Goal: Information Seeking & Learning: Learn about a topic

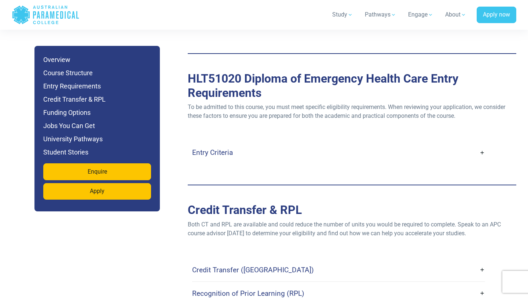
click at [265, 144] on link "Entry Criteria" at bounding box center [338, 152] width 293 height 17
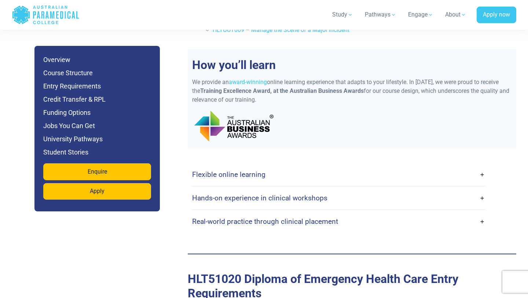
scroll to position [1772, 0]
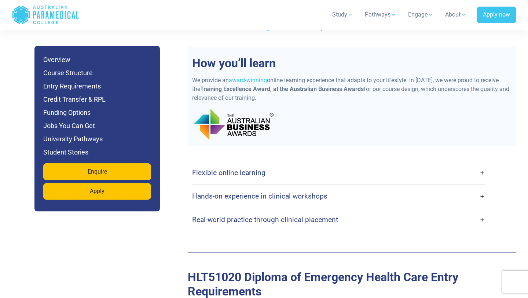
click at [233, 192] on h4 "Hands-on experience in clinical workshops" at bounding box center [259, 196] width 135 height 8
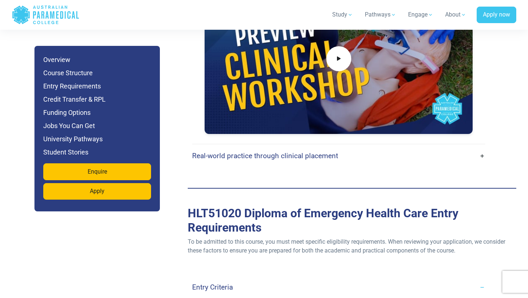
scroll to position [2056, 0]
click at [232, 124] on div "Clinical Workshops are a key component of the course, giving you the chance to …" at bounding box center [338, 33] width 293 height 219
click at [227, 151] on h4 "Real-world practice through clinical placement" at bounding box center [265, 155] width 146 height 8
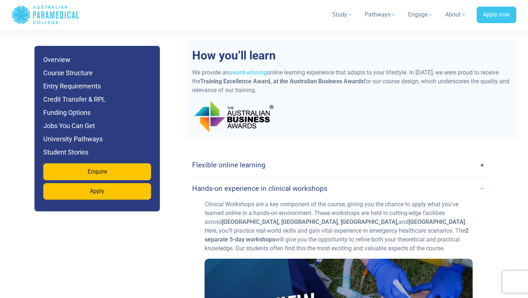
scroll to position [1770, 0]
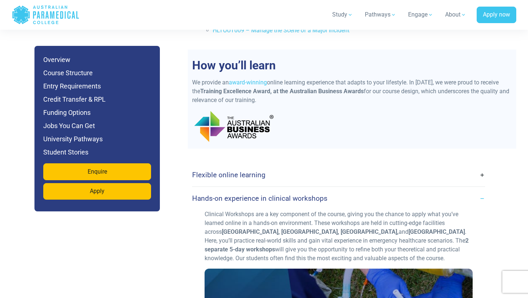
click at [218, 170] on h4 "Flexible online learning" at bounding box center [228, 174] width 73 height 8
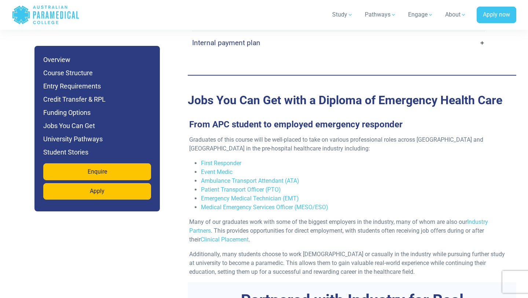
scroll to position [3390, 0]
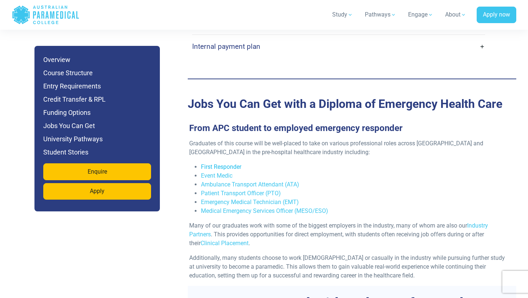
click at [210, 163] on link "First Responder" at bounding box center [221, 166] width 40 height 7
click at [226, 172] on link "Event Medic" at bounding box center [217, 175] width 32 height 7
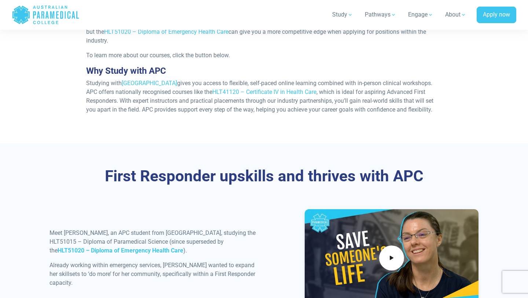
scroll to position [321, 0]
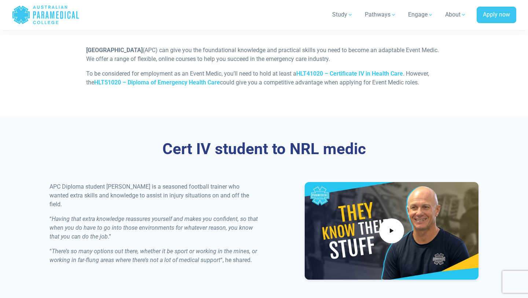
scroll to position [828, 0]
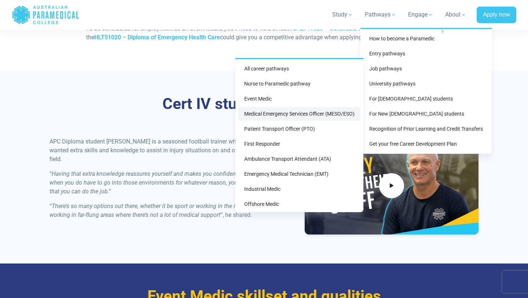
click at [305, 112] on link "Medical Emergency Services Officer (MESO/ESO)" at bounding box center [299, 114] width 122 height 14
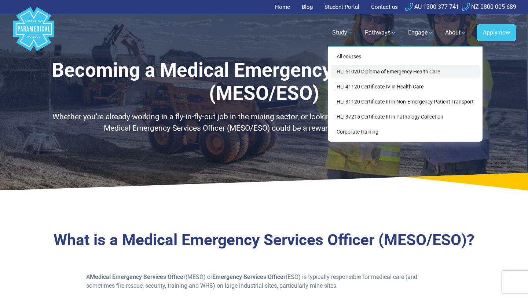
click at [360, 67] on link "HLT51020 Diploma of Emergency Health Care" at bounding box center [405, 72] width 149 height 14
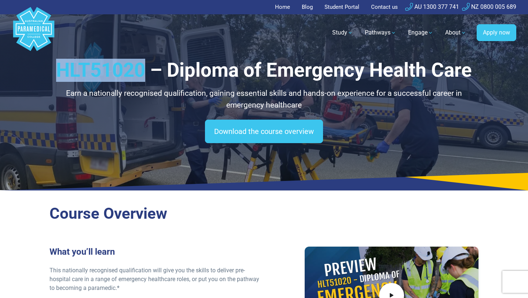
drag, startPoint x: 145, startPoint y: 73, endPoint x: 62, endPoint y: 73, distance: 83.2
click at [62, 73] on h1 "HLT51020 – Diploma of Emergency Health Care" at bounding box center [263, 70] width 429 height 23
copy h1 "HLT51020"
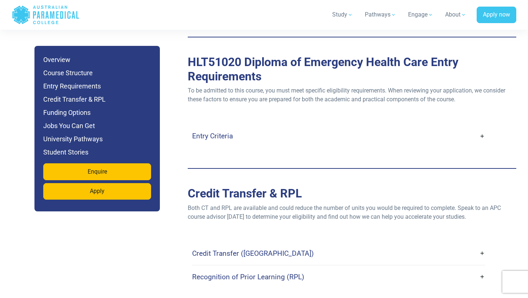
scroll to position [1999, 0]
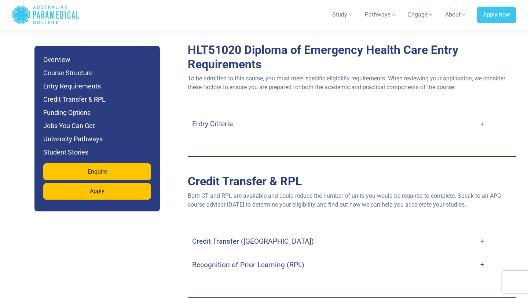
click at [242, 115] on link "Entry Criteria" at bounding box center [338, 123] width 293 height 17
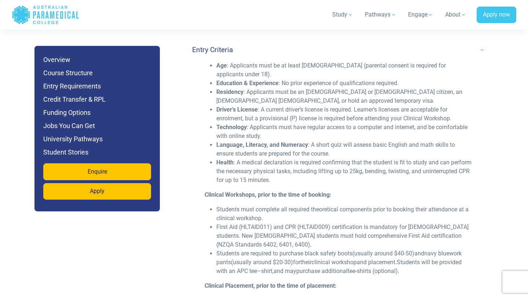
scroll to position [2073, 0]
drag, startPoint x: 239, startPoint y: 209, endPoint x: 243, endPoint y: 209, distance: 4.0
click at [243, 223] on li "First Aid (HLTAID011) and CPR (HLTAID009) certification is mandatory for [DEMOG…" at bounding box center [344, 236] width 256 height 26
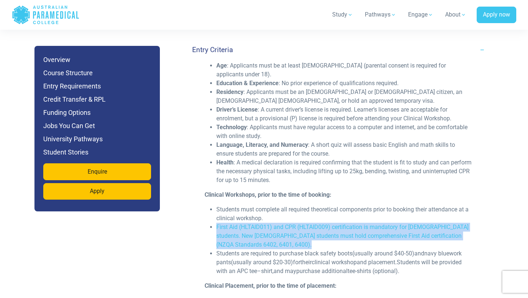
click at [243, 223] on li "First Aid (HLTAID011) and CPR (HLTAID009) certification is mandatory for [DEMOG…" at bounding box center [344, 236] width 256 height 26
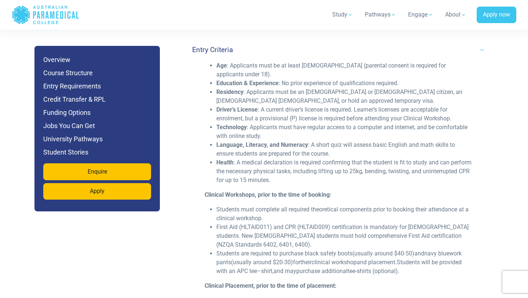
click at [319, 223] on li "First Aid (HLTAID011) and CPR (HLTAID009) certification is mandatory for [DEMOG…" at bounding box center [344, 236] width 256 height 26
drag, startPoint x: 331, startPoint y: 209, endPoint x: 214, endPoint y: 209, distance: 116.6
click at [214, 209] on ul "Students must complete all required theoretical components prior to booking the…" at bounding box center [339, 240] width 268 height 70
copy li "First Aid (HLTAID011) and CPR (HLTAID009)"
